Goal: Task Accomplishment & Management: Complete application form

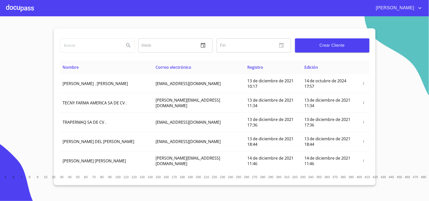
click at [299, 49] on button "Crear Cliente" at bounding box center [332, 45] width 74 height 14
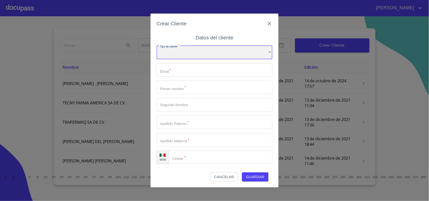
click at [223, 50] on div "​" at bounding box center [215, 53] width 116 height 14
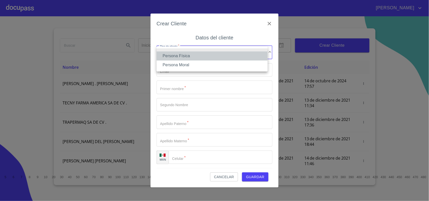
click at [178, 56] on li "Persona Física" at bounding box center [212, 56] width 111 height 9
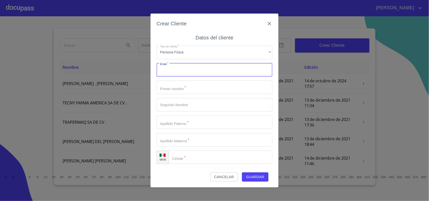
click at [176, 70] on input "Tipo de cliente   *" at bounding box center [215, 70] width 116 height 14
click at [166, 69] on input "Tipo de cliente   *" at bounding box center [215, 70] width 116 height 14
paste input "[EMAIL_ADDRESS][DOMAIN_NAME]"
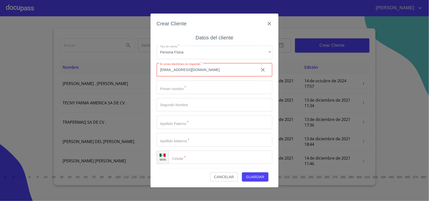
type input "[EMAIL_ADDRESS][DOMAIN_NAME]"
click at [181, 87] on input "Tipo de cliente   *" at bounding box center [215, 88] width 116 height 14
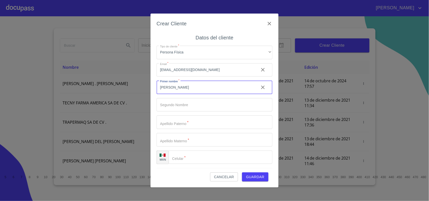
type input "[PERSON_NAME]"
type input "S"
type input "[PERSON_NAME]"
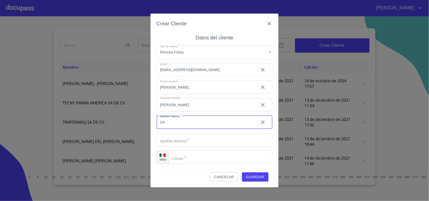
type input "S"
type input "ROMERO"
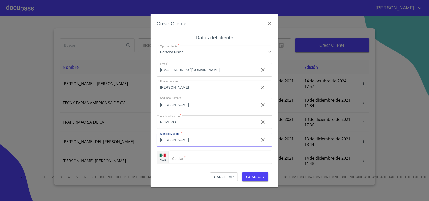
type input "[PERSON_NAME]"
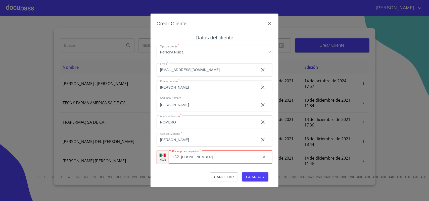
type input "[PHONE_NUMBER]"
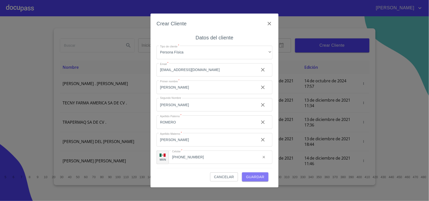
click at [257, 178] on span "Guardar" at bounding box center [255, 177] width 18 height 6
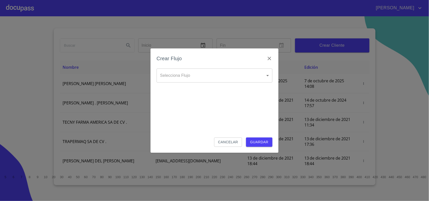
click at [244, 74] on body "[PERSON_NAME] ​ Fin ​ Crear Cliente Nombre Correo electrónico Registro Edición …" at bounding box center [214, 100] width 429 height 201
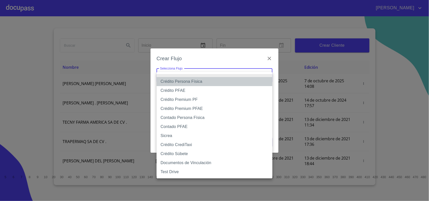
click at [196, 82] on li "Crédito Persona Física" at bounding box center [215, 81] width 116 height 9
type input "61b033e49b8c202ad5bb7912"
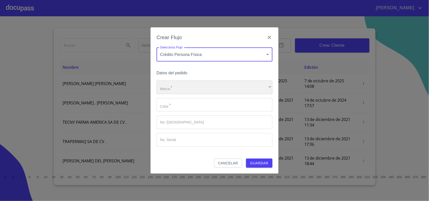
click at [176, 90] on div "​" at bounding box center [215, 88] width 116 height 14
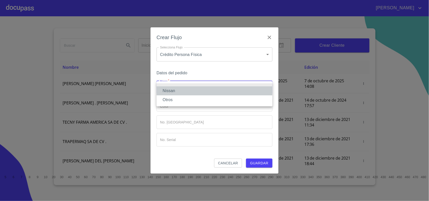
click at [172, 93] on li "Nissan" at bounding box center [215, 91] width 116 height 9
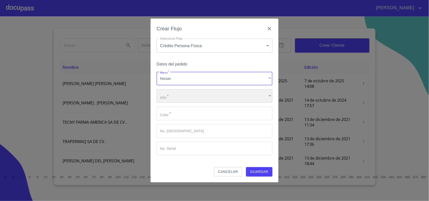
click at [176, 101] on div "​" at bounding box center [215, 97] width 116 height 14
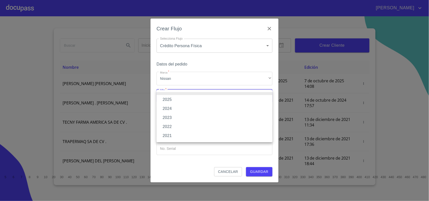
click at [174, 100] on li "2025" at bounding box center [215, 99] width 116 height 9
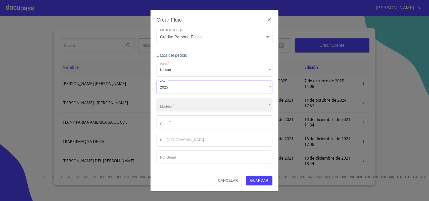
click at [179, 108] on div "​" at bounding box center [215, 105] width 116 height 14
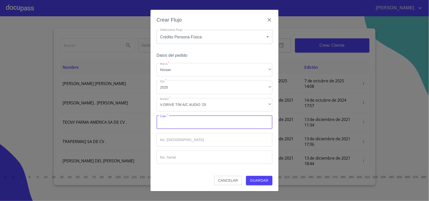
click at [188, 122] on input "Marca   *" at bounding box center [215, 123] width 116 height 14
type input "PLATA"
click at [260, 182] on span "Guardar" at bounding box center [259, 181] width 18 height 6
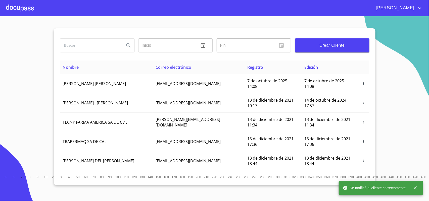
click at [28, 11] on div at bounding box center [20, 8] width 28 height 16
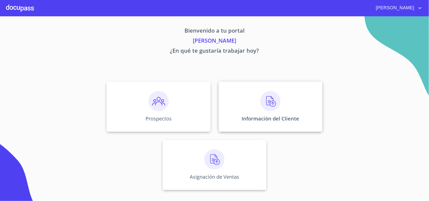
click at [247, 116] on p "Información del Cliente" at bounding box center [271, 118] width 58 height 7
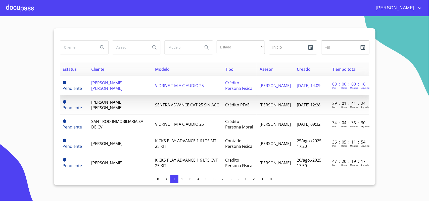
click at [96, 82] on span "[PERSON_NAME] [PERSON_NAME]" at bounding box center [106, 85] width 31 height 11
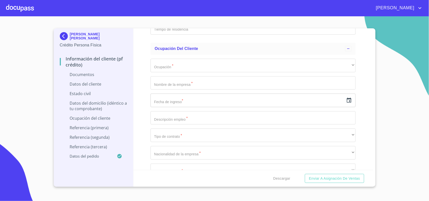
scroll to position [1085, 0]
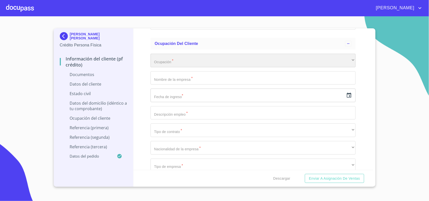
click at [205, 65] on div "​" at bounding box center [253, 61] width 205 height 14
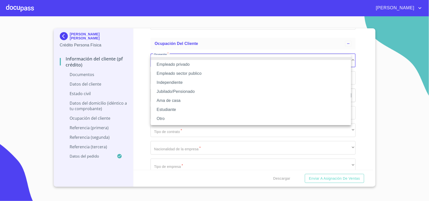
click at [195, 65] on li "Empleado privado" at bounding box center [251, 64] width 200 height 9
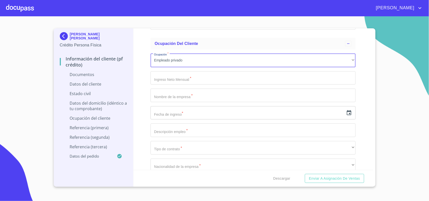
click at [194, 76] on input "Documento de identificación   *" at bounding box center [253, 78] width 205 height 14
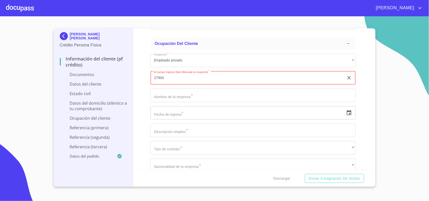
type input "27900"
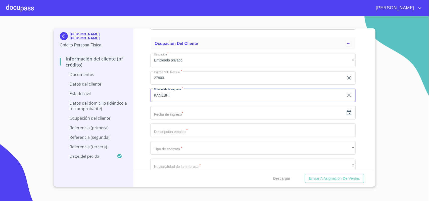
type input "KANESHI"
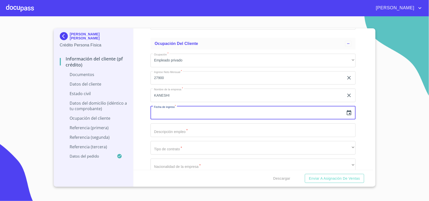
click at [184, 117] on input "text" at bounding box center [248, 113] width 194 height 14
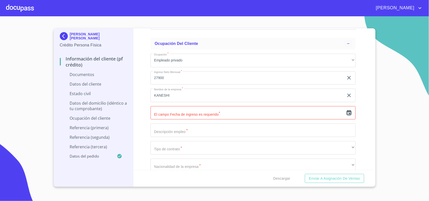
click at [347, 114] on icon "button" at bounding box center [349, 112] width 5 height 5
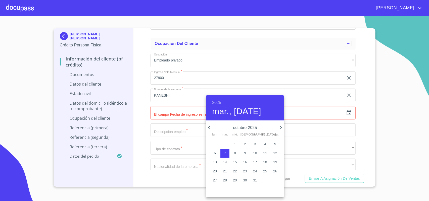
click at [210, 99] on div "[DATE], [DATE]" at bounding box center [245, 108] width 78 height 25
click at [221, 101] on h6 "2025" at bounding box center [216, 102] width 9 height 7
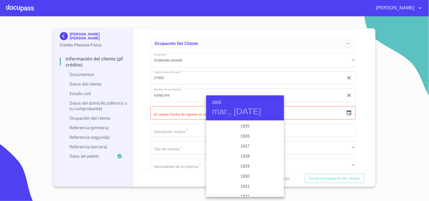
scroll to position [976, 0]
click at [246, 126] on div "2022" at bounding box center [245, 126] width 78 height 10
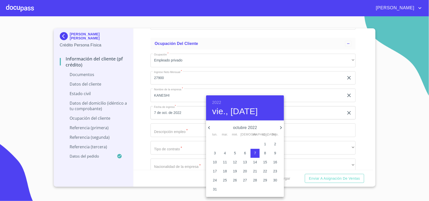
click at [224, 161] on p "11" at bounding box center [225, 162] width 4 height 5
type input "11 de oct. de 2022"
click at [170, 131] on div at bounding box center [214, 100] width 429 height 201
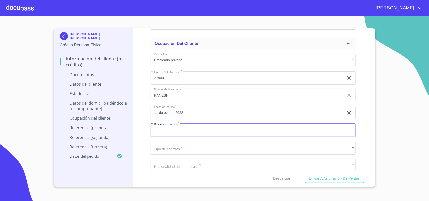
click at [170, 134] on input "Documento de identificación   *" at bounding box center [253, 131] width 205 height 14
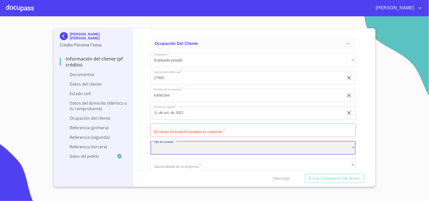
click at [173, 149] on div "​" at bounding box center [253, 148] width 205 height 14
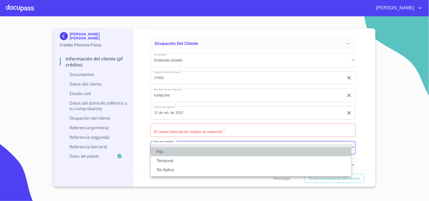
click at [166, 150] on li "Fijo" at bounding box center [251, 152] width 200 height 9
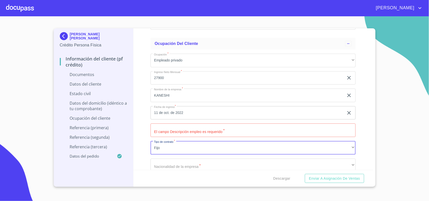
click at [186, 130] on input "Documento de identificación   *" at bounding box center [253, 131] width 205 height 14
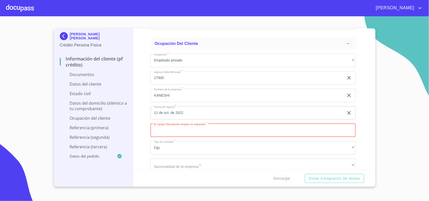
click at [186, 130] on input "Documento de identificación   *" at bounding box center [253, 131] width 205 height 14
type input "ENCARGADA DE COCINA"
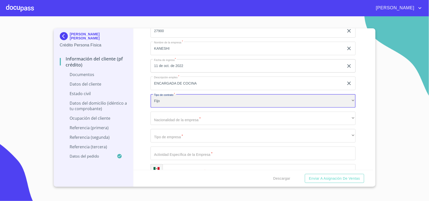
scroll to position [1148, 0]
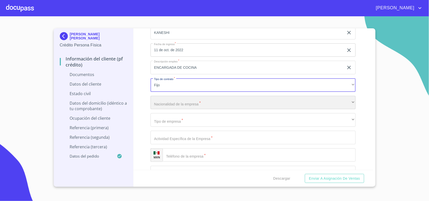
click at [172, 103] on div "​" at bounding box center [253, 103] width 205 height 14
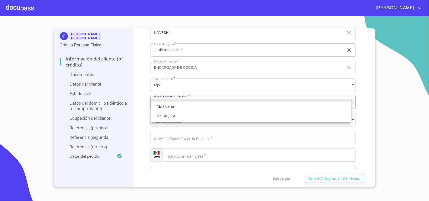
click at [165, 108] on li "Mexicana" at bounding box center [251, 106] width 200 height 9
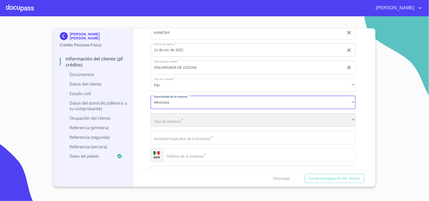
click at [174, 123] on div "​" at bounding box center [253, 120] width 205 height 14
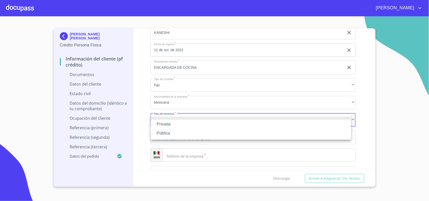
click at [167, 125] on li "Privada" at bounding box center [251, 124] width 200 height 9
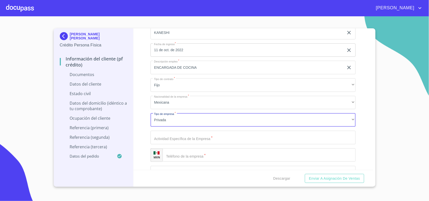
click at [181, 141] on input "Documento de identificación   *" at bounding box center [253, 138] width 205 height 14
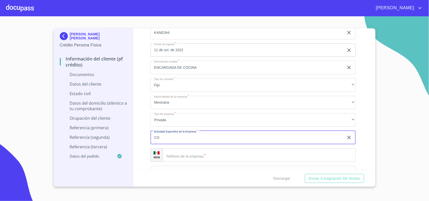
type input "C"
type input "RESTAURANTE"
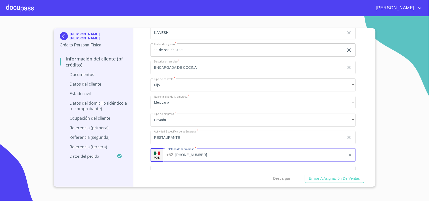
type input "[PHONE_NUMBER]"
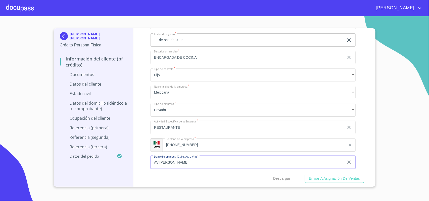
type input "AV [PERSON_NAME]"
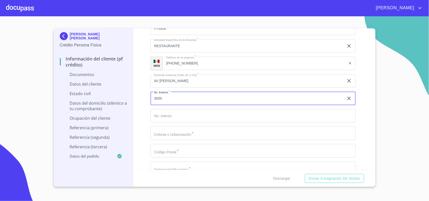
type input "3000"
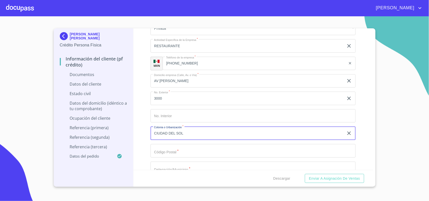
type input "CIUDAD DEL SOL"
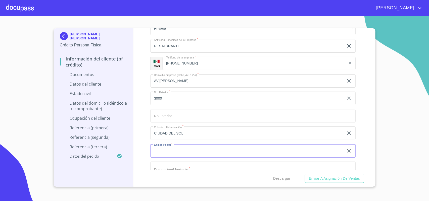
click at [186, 133] on input "CIUDAD DEL SOL" at bounding box center [248, 134] width 194 height 14
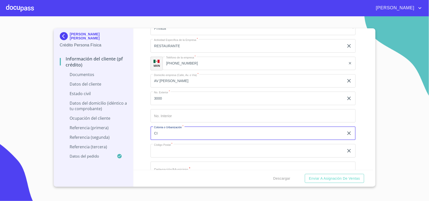
type input "C"
type input "JARDINES DEL SOL"
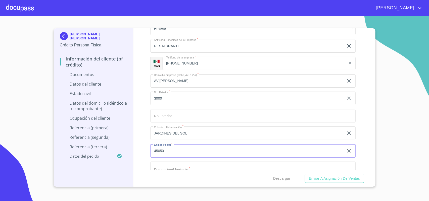
type input "45050"
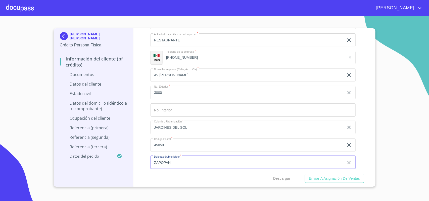
type input "ZAPOPAN"
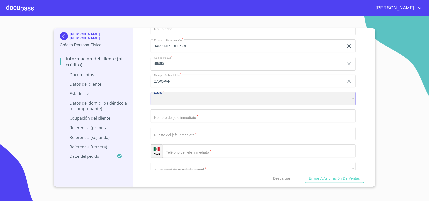
click at [166, 94] on div "​" at bounding box center [253, 99] width 205 height 14
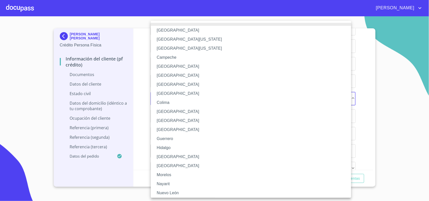
click at [166, 157] on li "[GEOGRAPHIC_DATA]" at bounding box center [253, 157] width 205 height 9
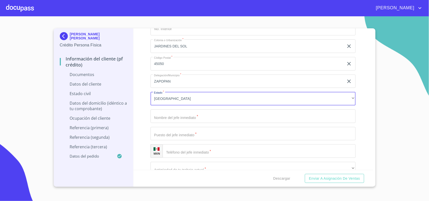
click at [201, 118] on input "Documento de identificación   *" at bounding box center [253, 117] width 205 height 14
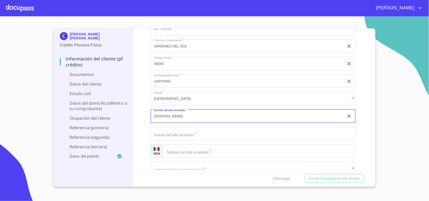
type input "[PERSON_NAME]"
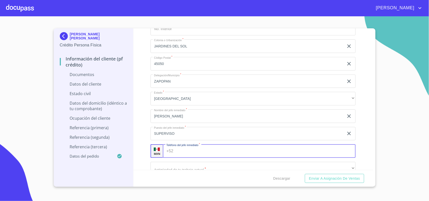
click at [180, 135] on input "SUPERVISO" at bounding box center [248, 134] width 194 height 14
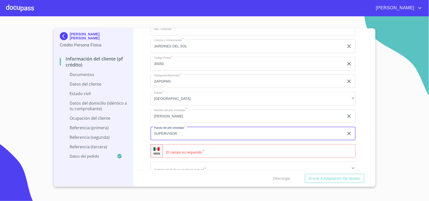
type input "SUPERVISOR"
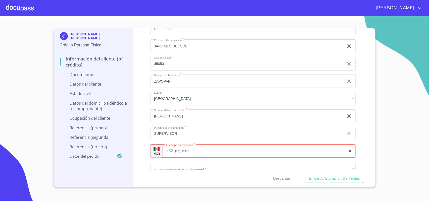
scroll to position [1358, 0]
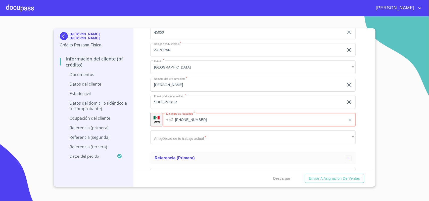
type input "[PHONE_NUMBER]"
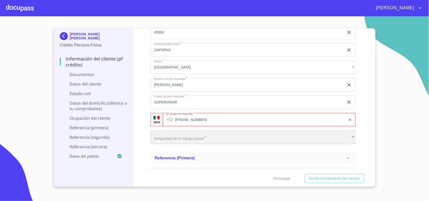
click at [159, 133] on div "​" at bounding box center [253, 138] width 205 height 14
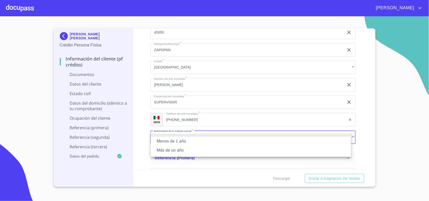
click at [170, 151] on li "Más de un año" at bounding box center [251, 150] width 200 height 9
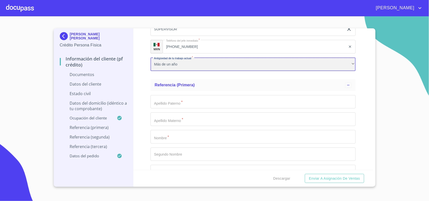
scroll to position [1453, 0]
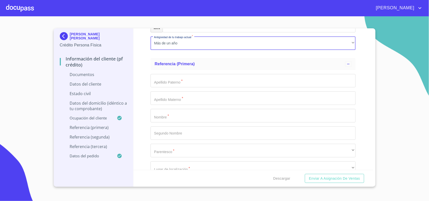
click at [194, 119] on input "Documento de identificación   *" at bounding box center [253, 116] width 205 height 14
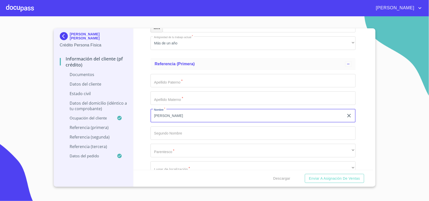
type input "[PERSON_NAME]"
click at [205, 78] on input "Documento de identificación   *" at bounding box center [253, 81] width 205 height 14
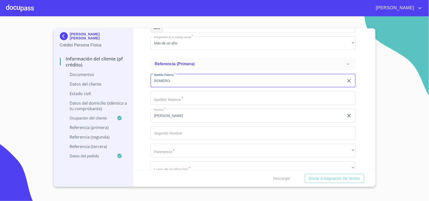
type input "ROMERO"
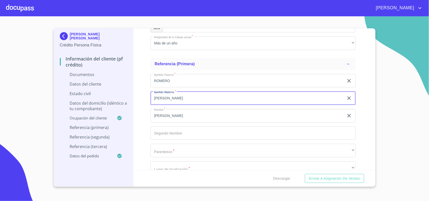
type input "[PERSON_NAME]"
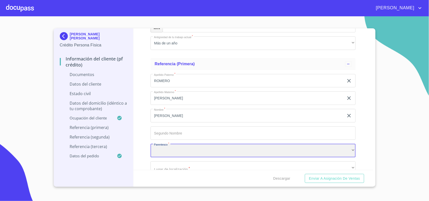
click at [199, 152] on div "​" at bounding box center [253, 151] width 205 height 14
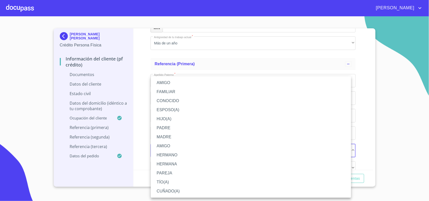
click at [170, 165] on li "HERMANA" at bounding box center [251, 164] width 200 height 9
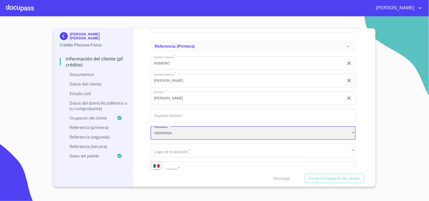
scroll to position [1484, 0]
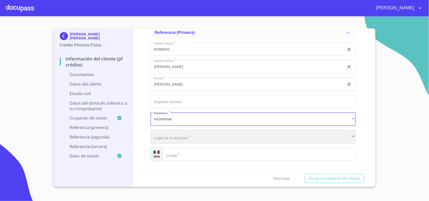
click at [177, 137] on div "​" at bounding box center [253, 137] width 205 height 14
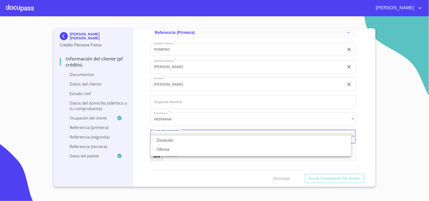
click at [168, 141] on li "Domicilio" at bounding box center [251, 140] width 200 height 9
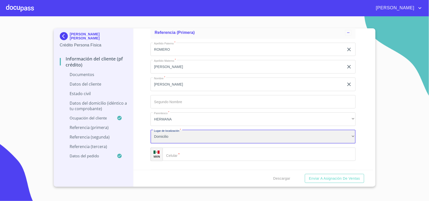
scroll to position [1547, 0]
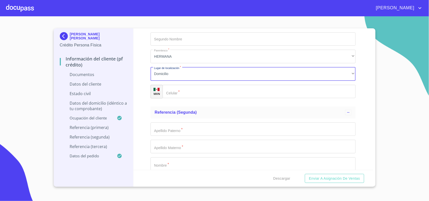
click at [192, 91] on input "Documento de identificación   *" at bounding box center [259, 92] width 193 height 14
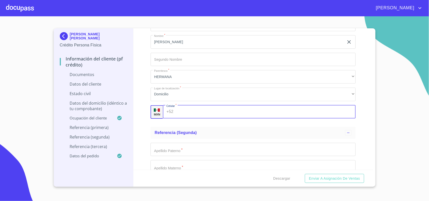
scroll to position [1516, 0]
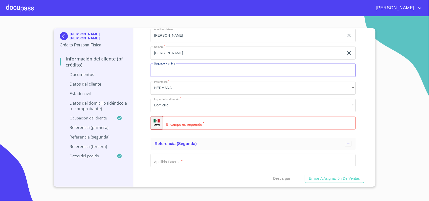
click at [193, 72] on input "Documento de identificación   *" at bounding box center [253, 71] width 205 height 14
type input "[PERSON_NAME]"
click at [208, 122] on input "Documento de identificación   *" at bounding box center [259, 123] width 193 height 14
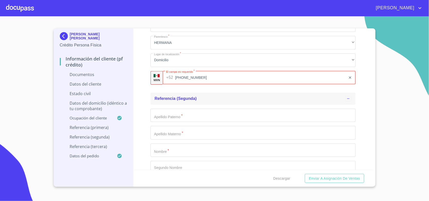
scroll to position [1579, 0]
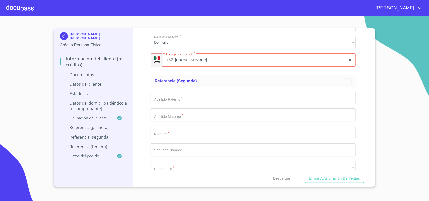
type input "[PHONE_NUMBER]"
click at [181, 132] on input "Documento de identificación   *" at bounding box center [253, 133] width 205 height 14
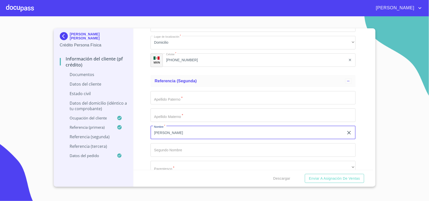
type input "[PERSON_NAME]"
click at [189, 97] on input "Documento de identificación   *" at bounding box center [253, 98] width 205 height 14
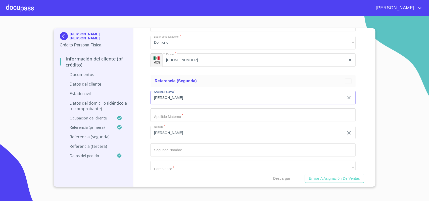
type input "[PERSON_NAME]"
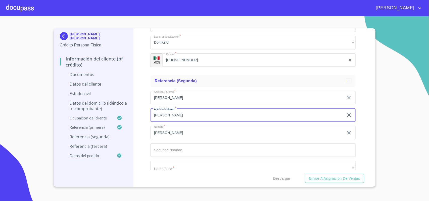
type input "[PERSON_NAME]"
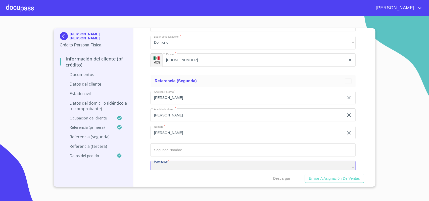
scroll to position [1584, 0]
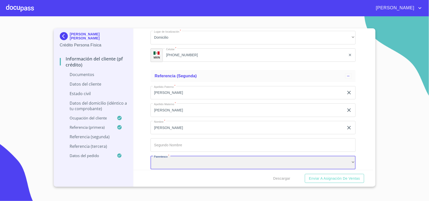
click at [166, 159] on div "​" at bounding box center [253, 163] width 205 height 14
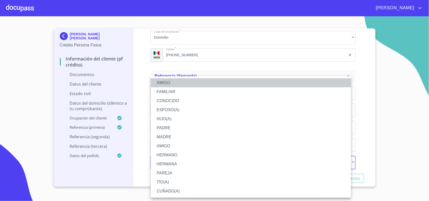
click at [168, 82] on li "AMIGO" at bounding box center [251, 82] width 200 height 9
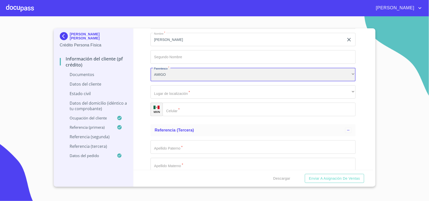
scroll to position [1678, 0]
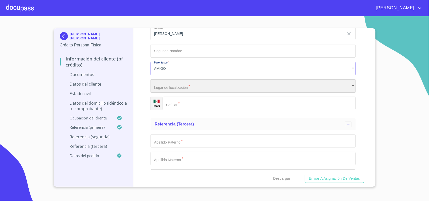
click at [185, 90] on div "​" at bounding box center [253, 86] width 205 height 14
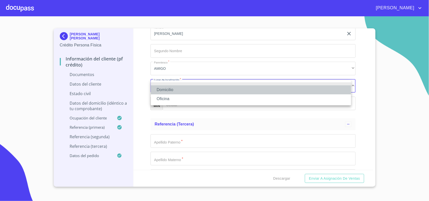
click at [172, 92] on li "Domicilio" at bounding box center [251, 90] width 200 height 9
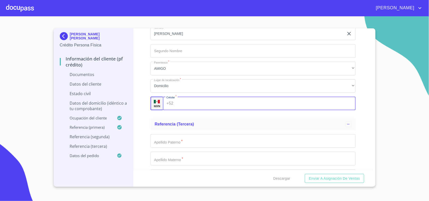
click at [183, 104] on input "Documento de identificación   *" at bounding box center [266, 104] width 180 height 14
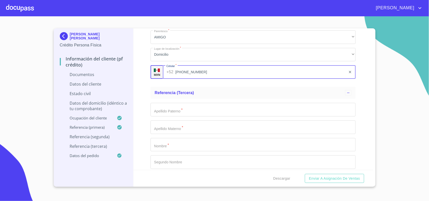
type input "[PHONE_NUMBER]"
click at [187, 146] on input "Documento de identificación   *" at bounding box center [253, 145] width 205 height 14
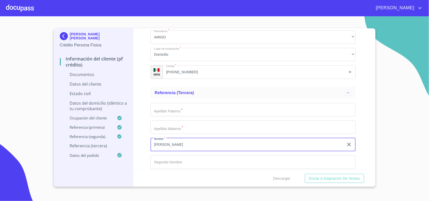
type input "[PERSON_NAME]"
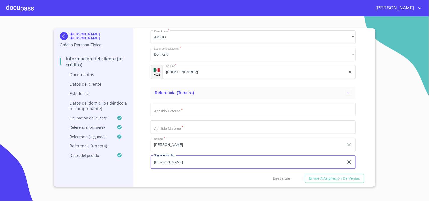
type input "[PERSON_NAME]"
click at [193, 112] on input "Documento de identificación   *" at bounding box center [253, 110] width 205 height 14
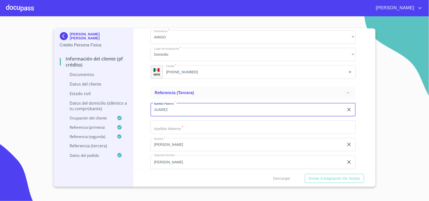
type input "JUAREZ"
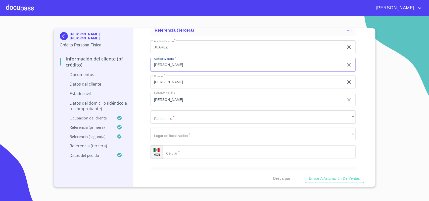
scroll to position [1772, 0]
type input "[PERSON_NAME]"
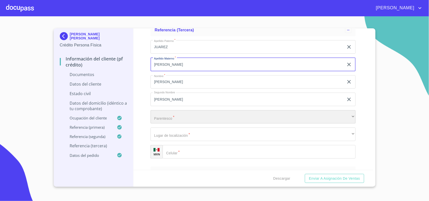
click at [186, 121] on div "​" at bounding box center [253, 117] width 205 height 14
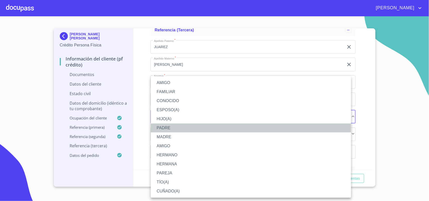
click at [169, 128] on li "PADRE" at bounding box center [251, 128] width 200 height 9
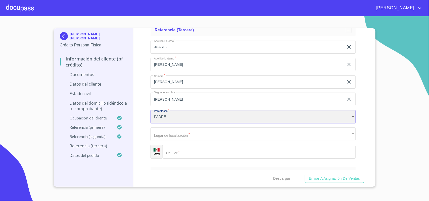
click at [174, 116] on div "PADRE" at bounding box center [253, 117] width 205 height 14
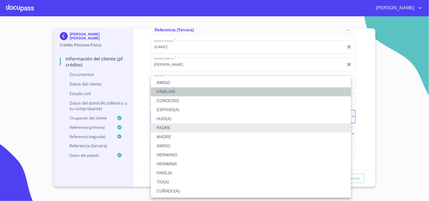
click at [166, 91] on li "FAMILIAR" at bounding box center [251, 92] width 200 height 9
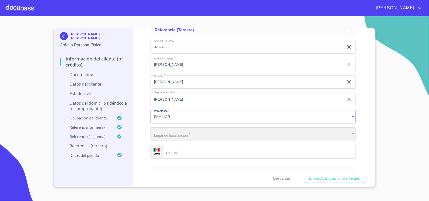
click at [179, 135] on div "​" at bounding box center [253, 135] width 205 height 14
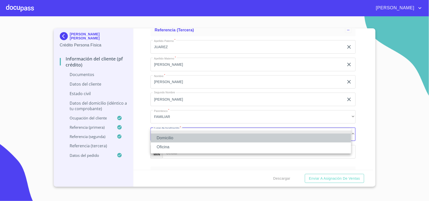
click at [169, 138] on li "Domicilio" at bounding box center [251, 138] width 200 height 9
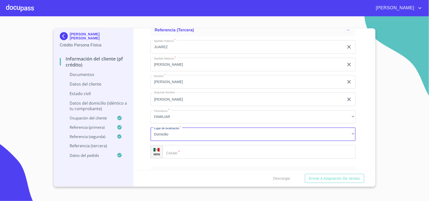
click at [184, 152] on input "Documento de identificación   *" at bounding box center [259, 152] width 193 height 14
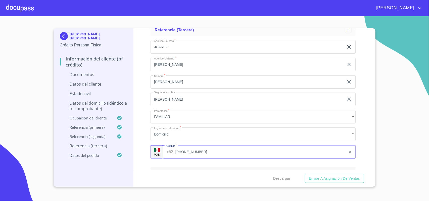
type input "[PHONE_NUMBER]"
click at [156, 168] on div "Datos del pedido" at bounding box center [253, 173] width 205 height 12
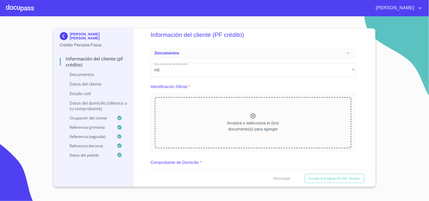
scroll to position [0, 0]
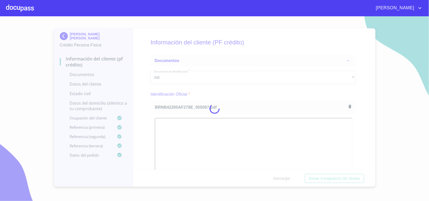
click at [270, 103] on div at bounding box center [214, 108] width 429 height 185
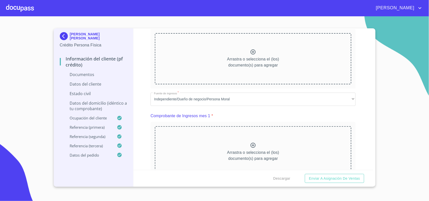
scroll to position [249, 0]
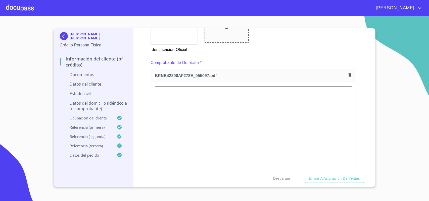
click at [358, 117] on div "Información del cliente (PF crédito) Documentos Documento de identificación   *…" at bounding box center [254, 99] width 240 height 142
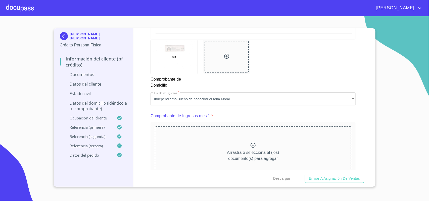
scroll to position [438, 0]
click at [17, 13] on div at bounding box center [20, 8] width 28 height 16
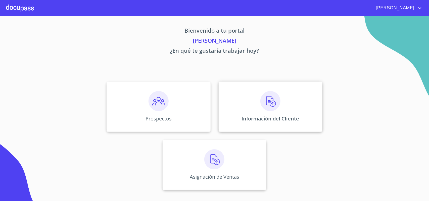
click at [259, 119] on p "Información del Cliente" at bounding box center [271, 118] width 58 height 7
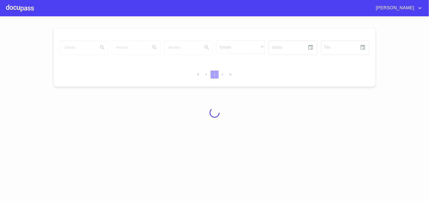
click at [87, 54] on div at bounding box center [214, 112] width 429 height 185
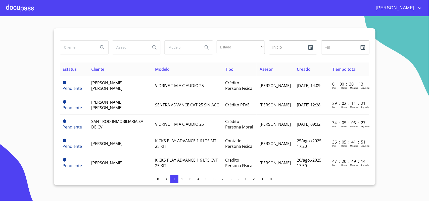
click at [89, 48] on input "search" at bounding box center [77, 48] width 34 height 14
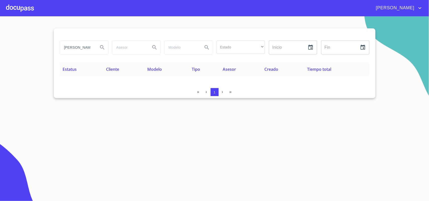
type input "[PERSON_NAME]"
click at [103, 50] on icon "Search" at bounding box center [102, 48] width 6 height 6
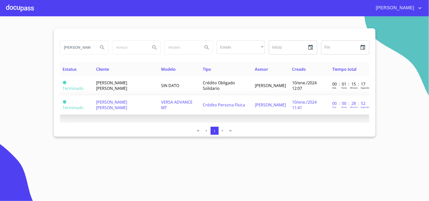
click at [118, 107] on td "[PERSON_NAME] [PERSON_NAME]" at bounding box center [125, 105] width 65 height 19
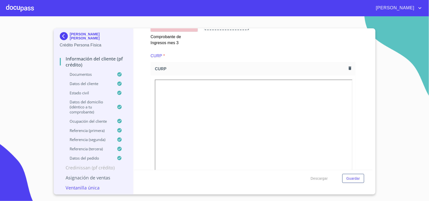
scroll to position [781, 0]
